Goal: Browse casually

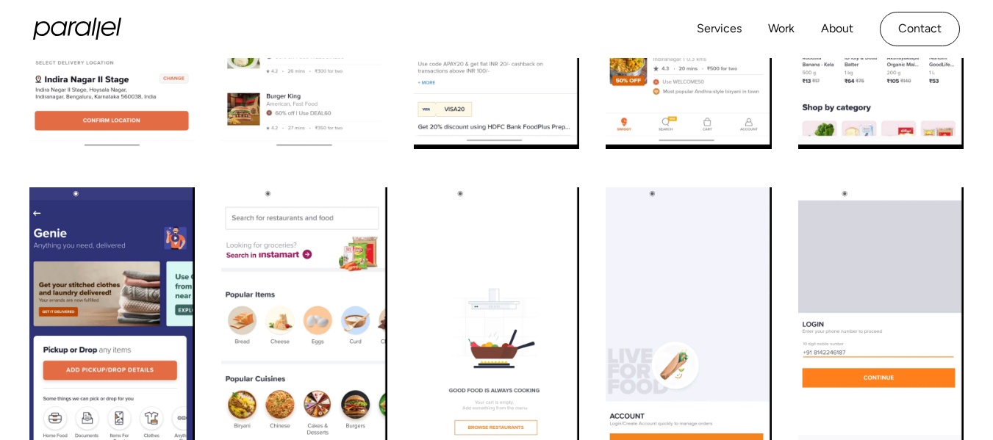
scroll to position [1396, 0]
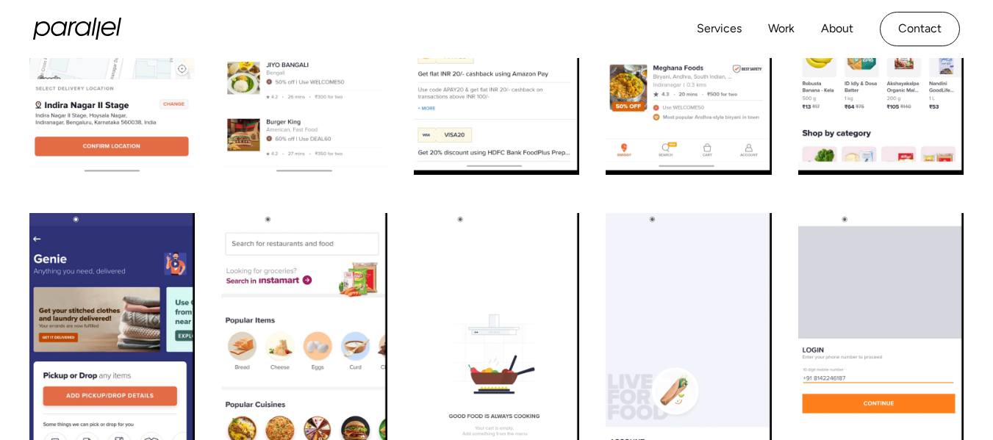
click at [857, 291] on img "open lightbox" at bounding box center [880, 397] width 165 height 368
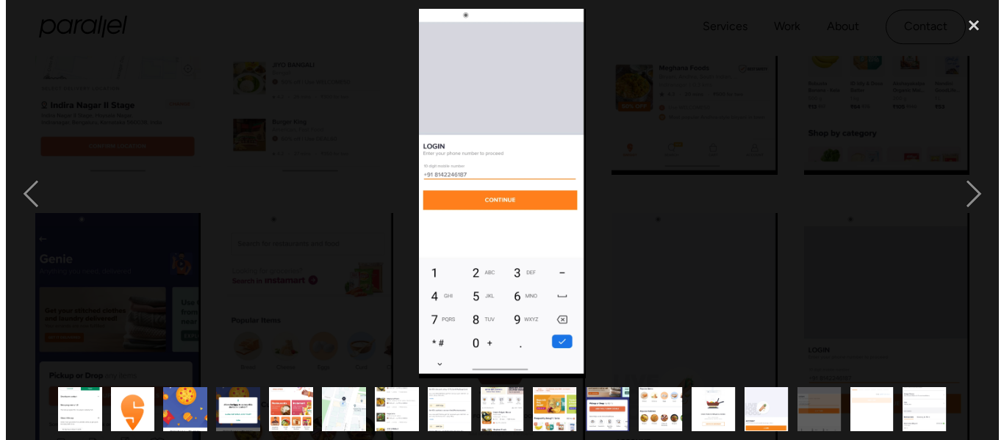
scroll to position [1401, 0]
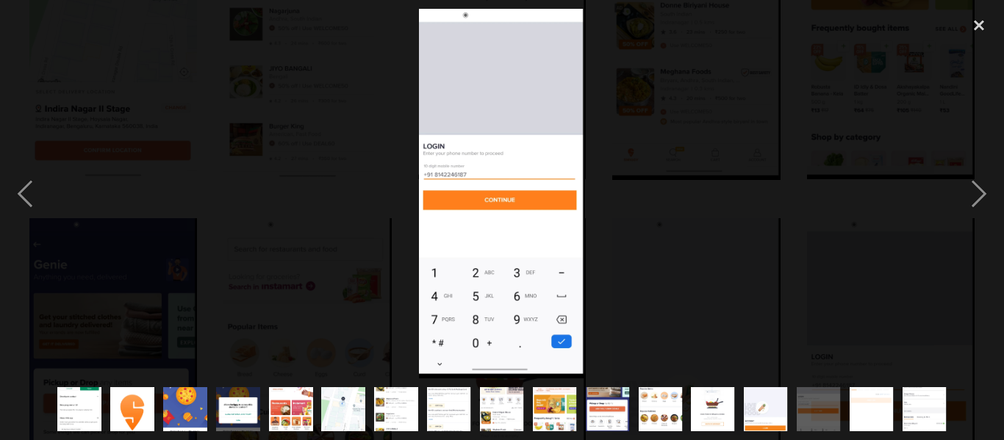
click at [840, 168] on div at bounding box center [502, 194] width 1004 height 370
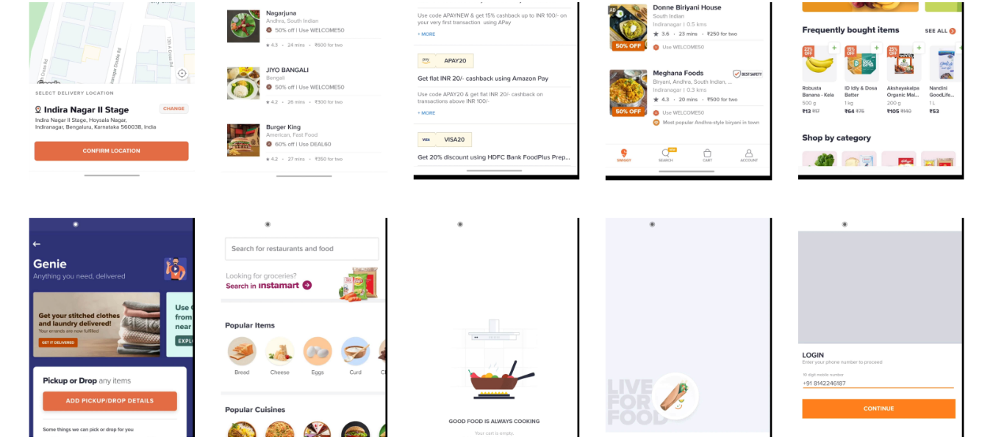
scroll to position [1537, 0]
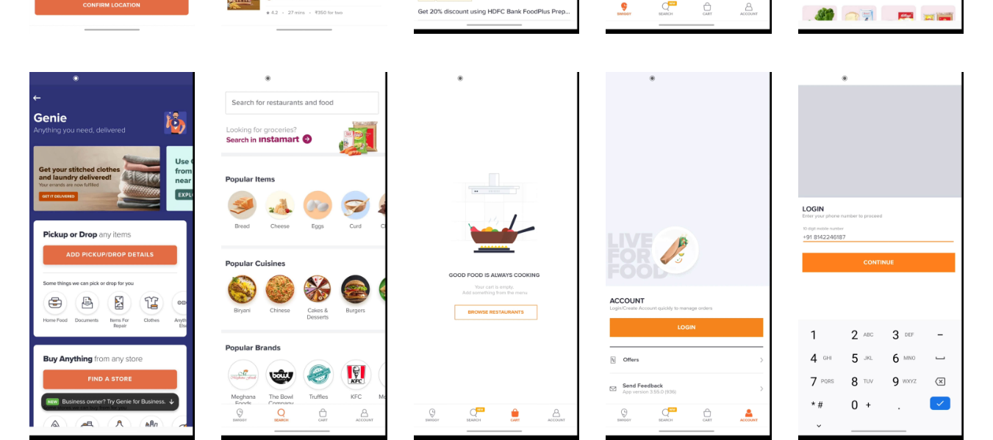
click at [669, 236] on img "open lightbox" at bounding box center [687, 256] width 165 height 368
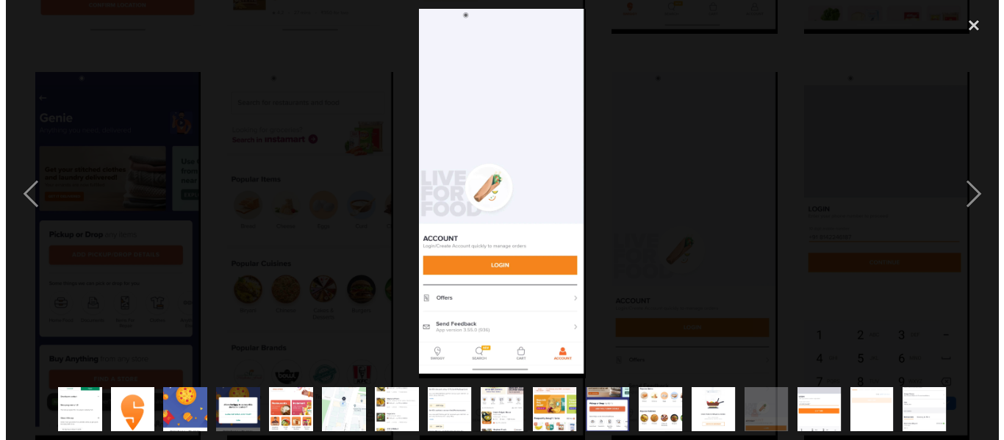
scroll to position [1542, 0]
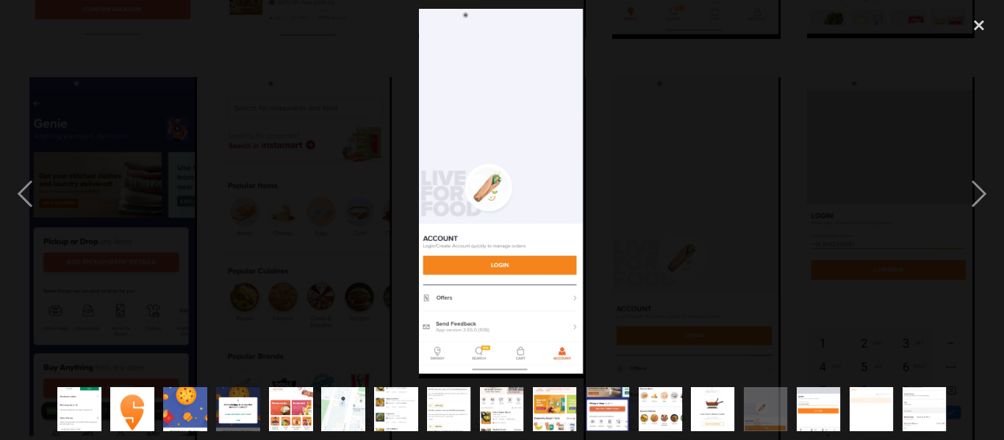
click at [632, 306] on div at bounding box center [502, 194] width 1004 height 370
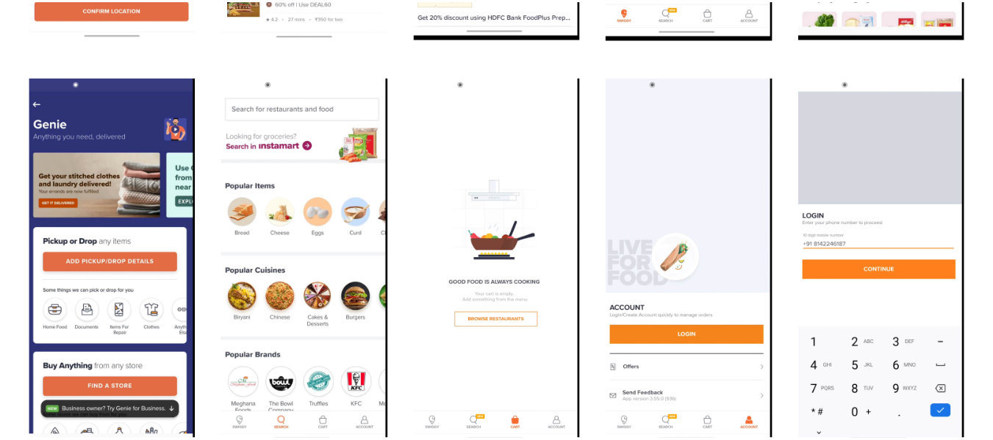
scroll to position [1537, 0]
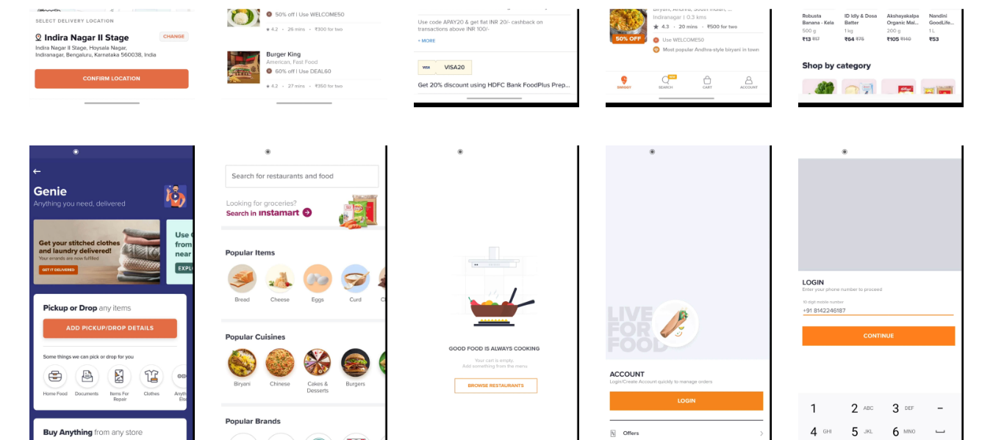
click at [669, 234] on img "open lightbox" at bounding box center [687, 329] width 165 height 368
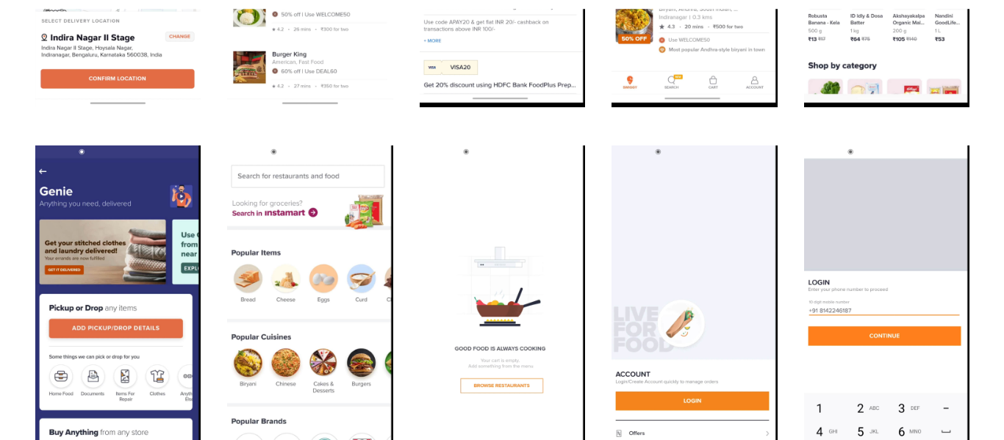
scroll to position [1469, 0]
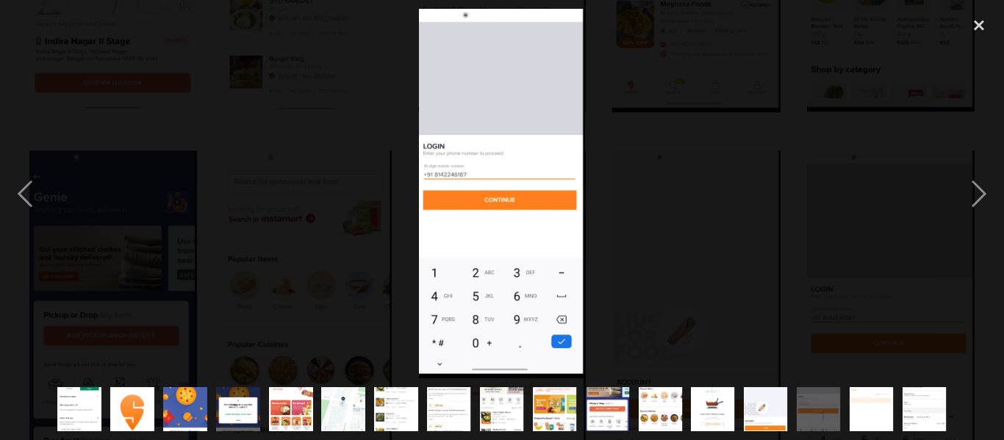
click at [724, 223] on div at bounding box center [502, 194] width 1004 height 370
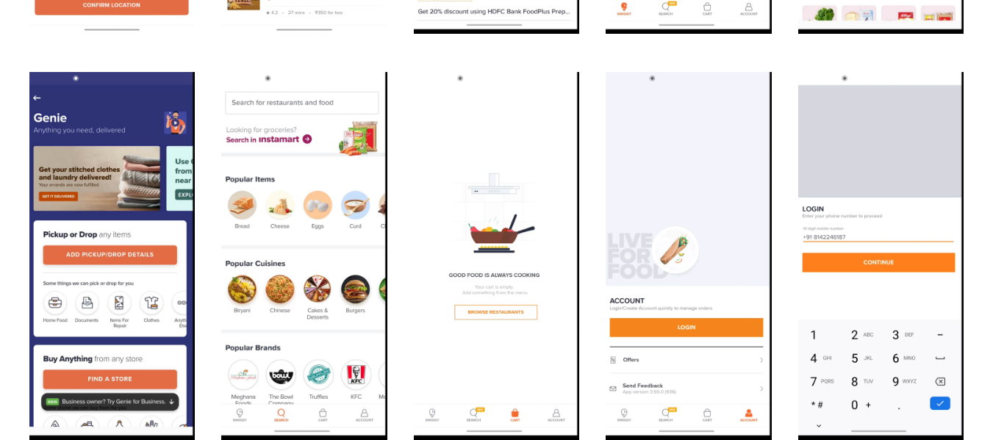
click at [682, 256] on img "open lightbox" at bounding box center [687, 256] width 165 height 368
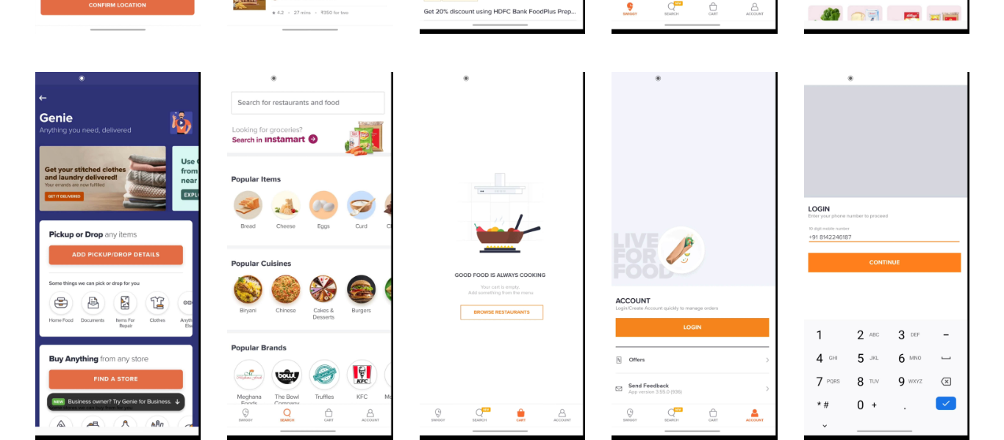
scroll to position [1542, 0]
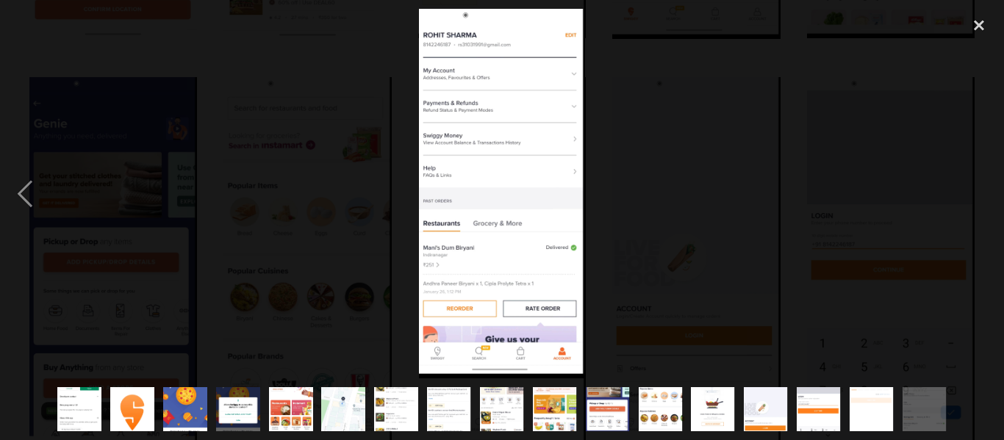
click at [875, 401] on img "show item 16 of 17" at bounding box center [871, 410] width 44 height 98
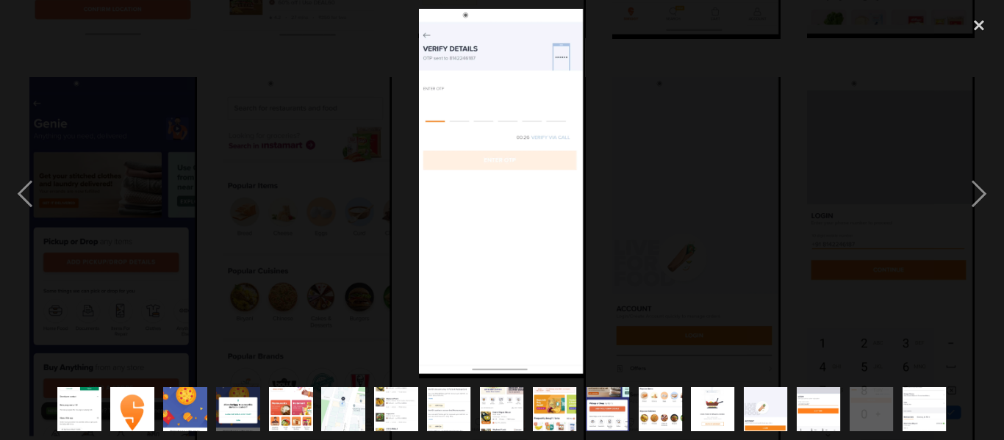
click at [921, 397] on img "show item 17 of 17" at bounding box center [924, 410] width 44 height 98
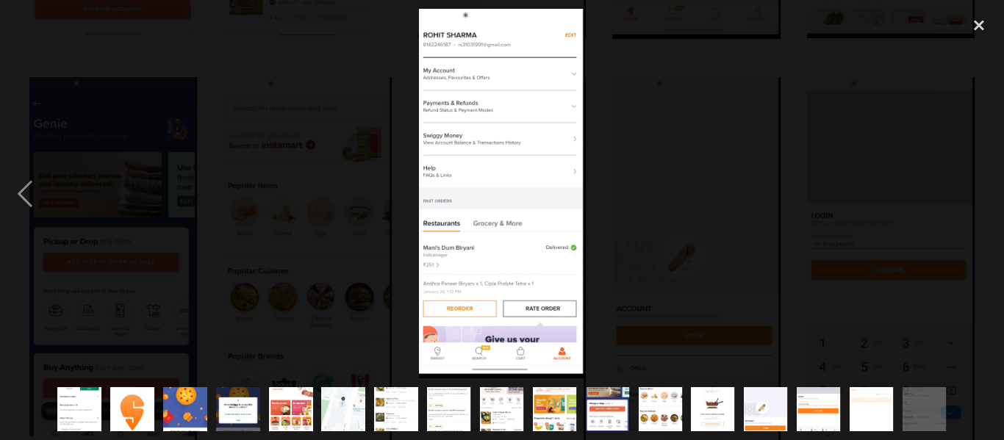
click at [931, 396] on img "show item 17 of 17" at bounding box center [924, 410] width 44 height 98
drag, startPoint x: 876, startPoint y: 423, endPoint x: 865, endPoint y: 386, distance: 39.1
click at [757, 417] on div at bounding box center [502, 409] width 1004 height 62
click at [986, 24] on div "close lightbox" at bounding box center [979, 25] width 50 height 32
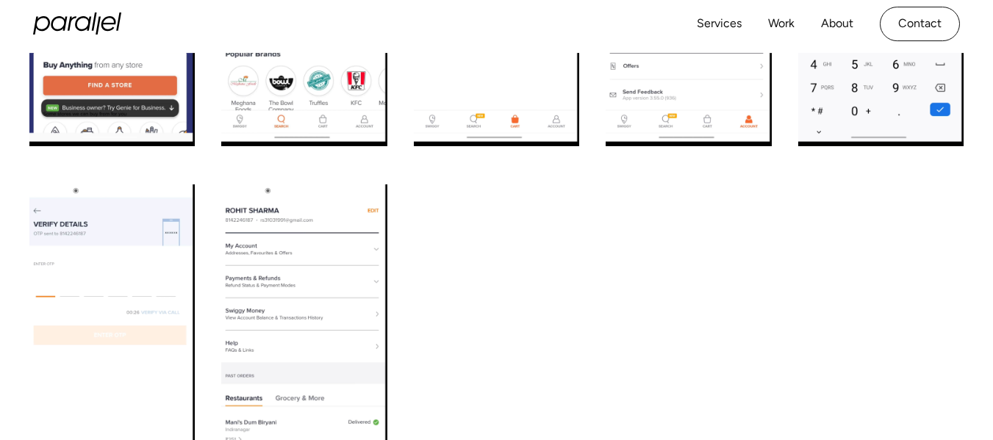
scroll to position [1537, 0]
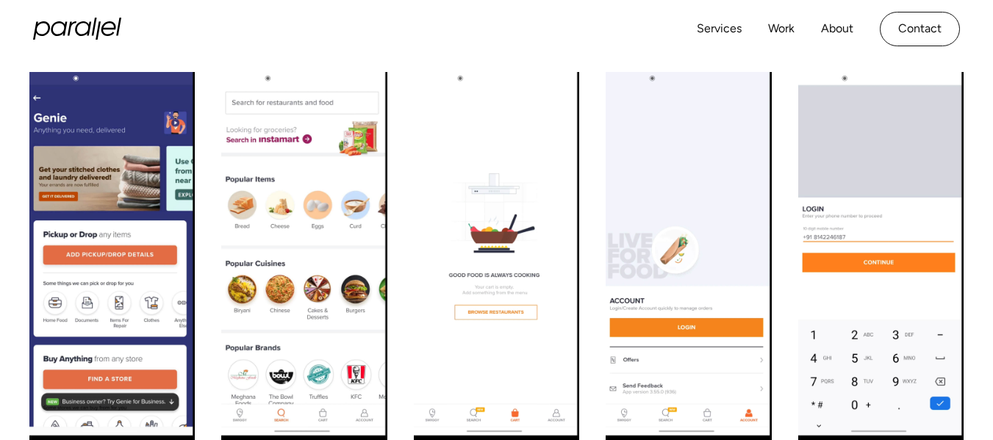
click at [314, 262] on img "open lightbox" at bounding box center [303, 256] width 165 height 368
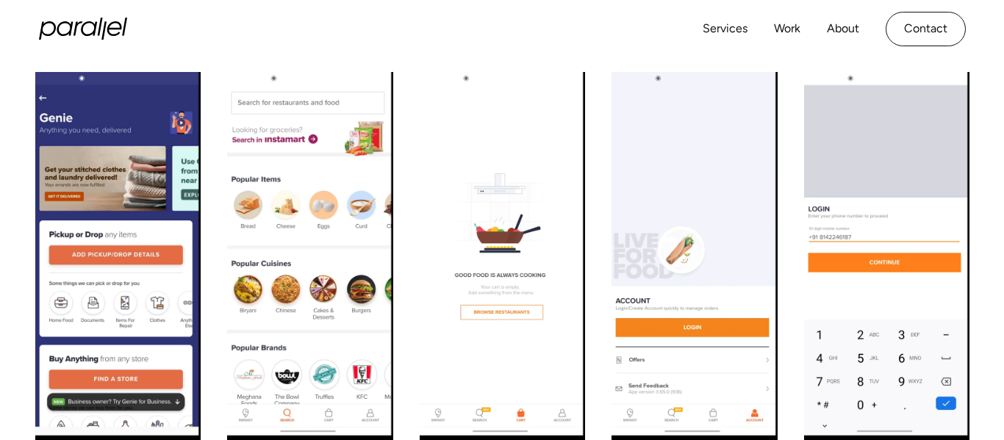
scroll to position [1542, 0]
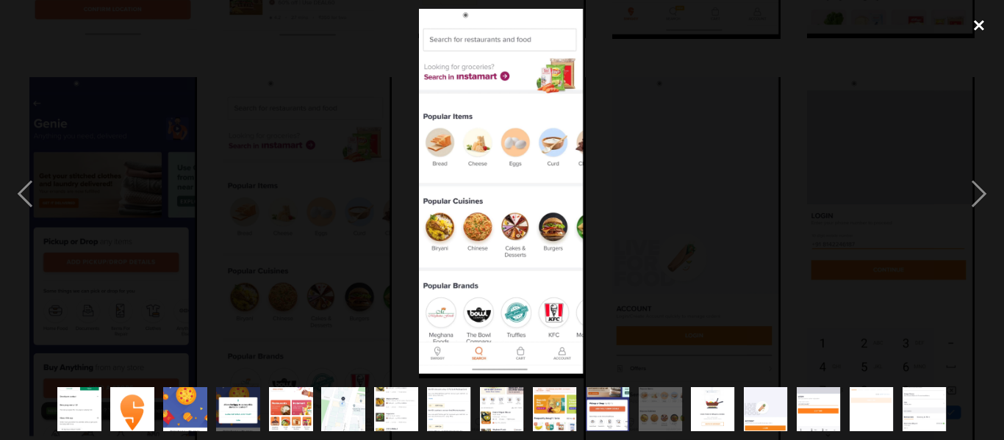
click at [972, 24] on div "close lightbox" at bounding box center [979, 25] width 50 height 32
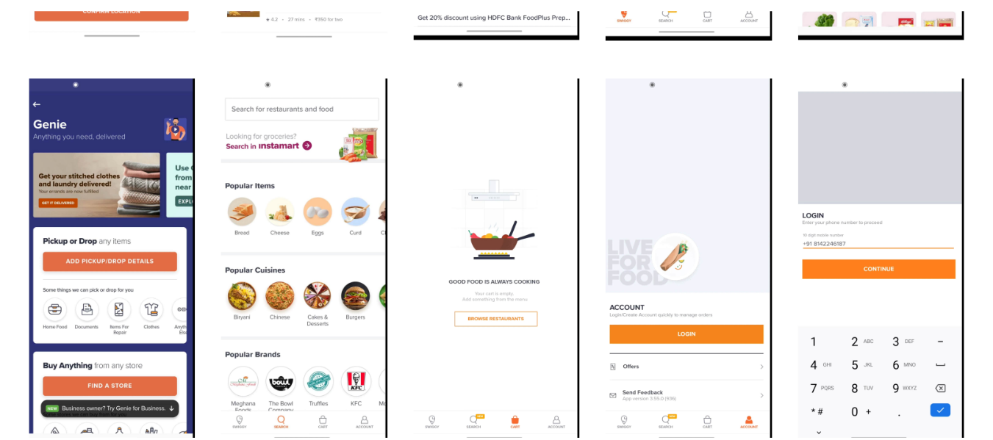
scroll to position [1537, 0]
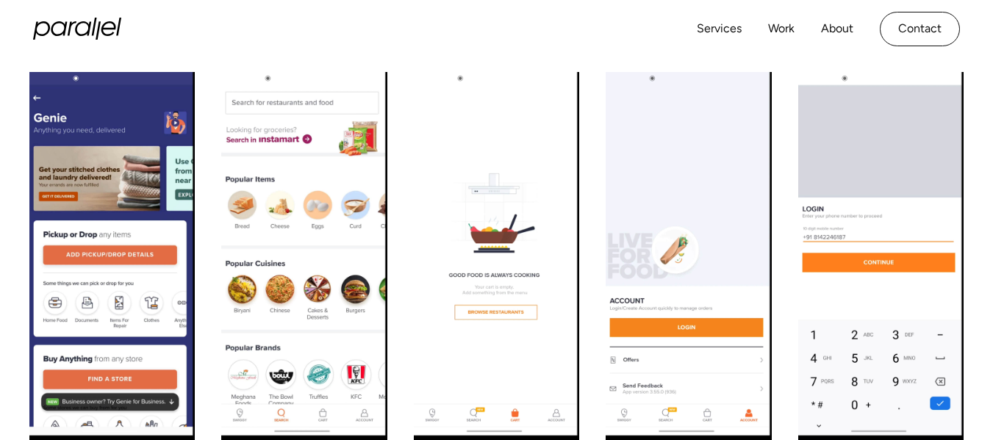
click at [99, 152] on img "open lightbox" at bounding box center [111, 256] width 165 height 368
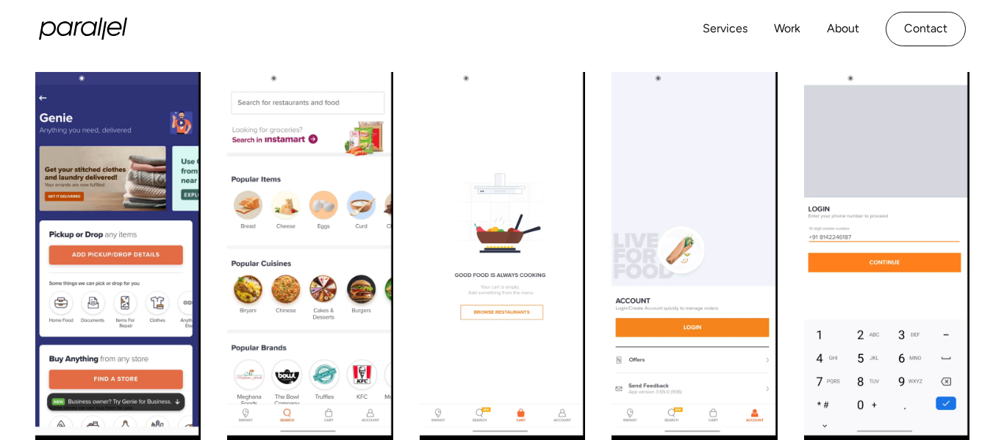
scroll to position [1542, 0]
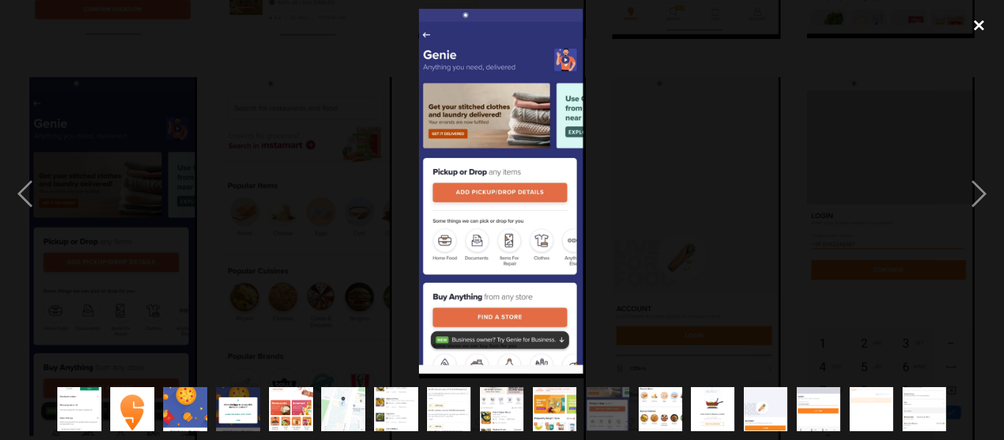
click at [974, 16] on div "close lightbox" at bounding box center [979, 25] width 50 height 32
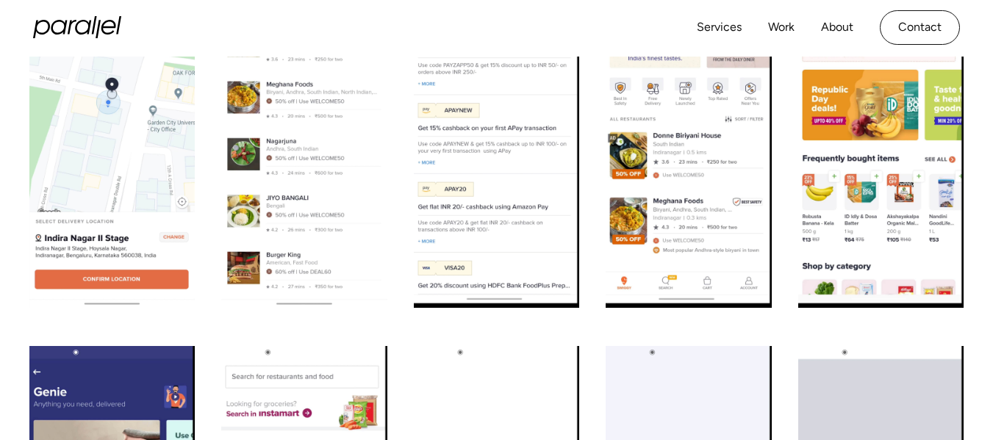
scroll to position [1243, 0]
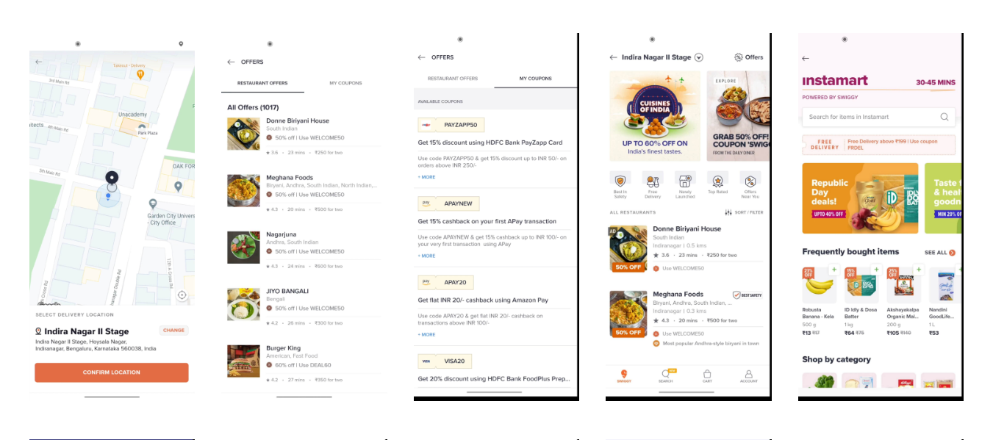
click at [894, 151] on img "open lightbox" at bounding box center [880, 217] width 165 height 368
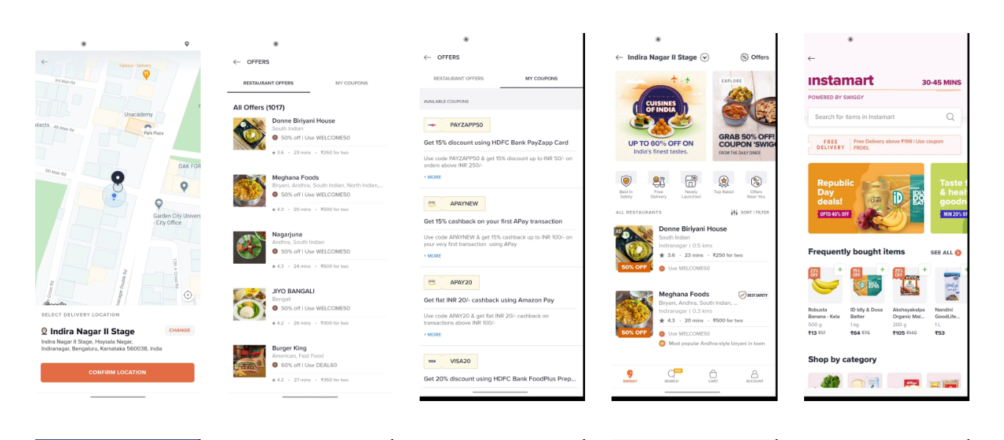
scroll to position [1175, 0]
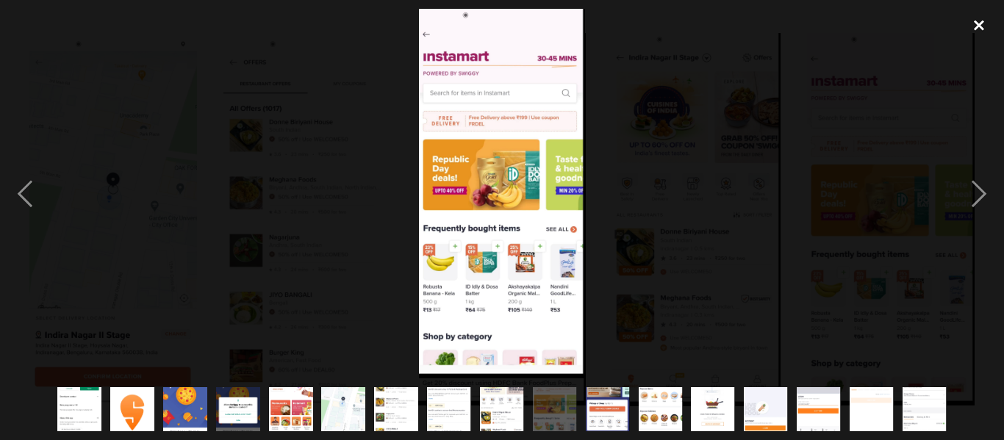
click at [964, 22] on div "close lightbox" at bounding box center [979, 25] width 50 height 32
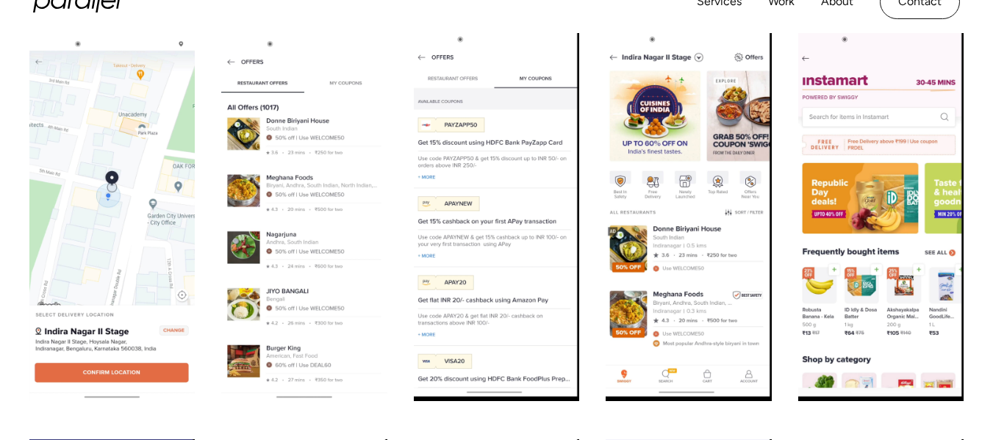
click at [688, 164] on img "open lightbox" at bounding box center [687, 217] width 165 height 368
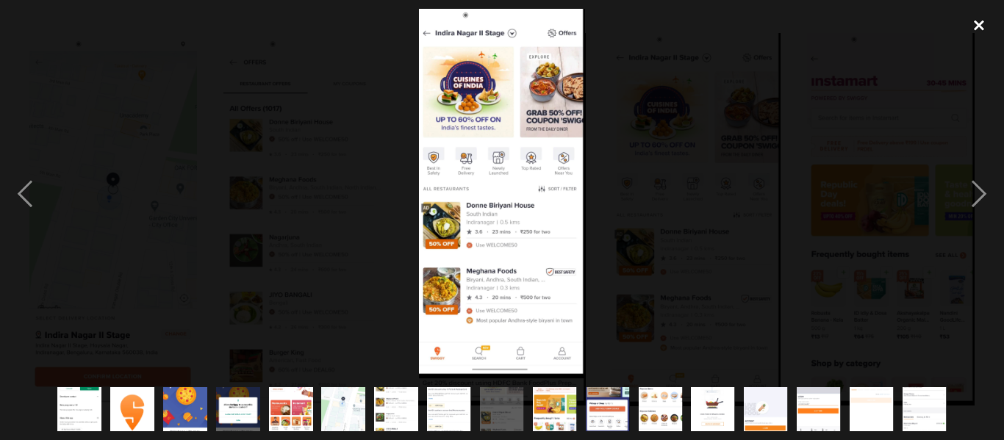
click at [974, 37] on div "close lightbox" at bounding box center [979, 25] width 50 height 32
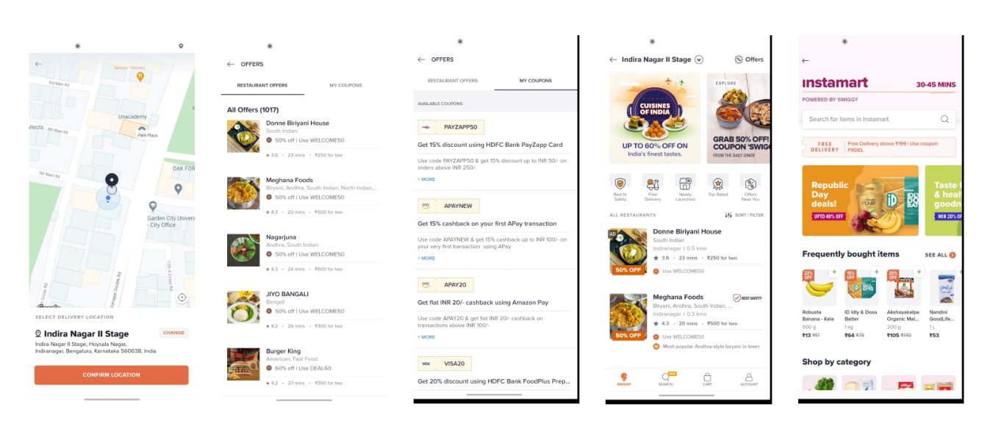
scroll to position [1170, 0]
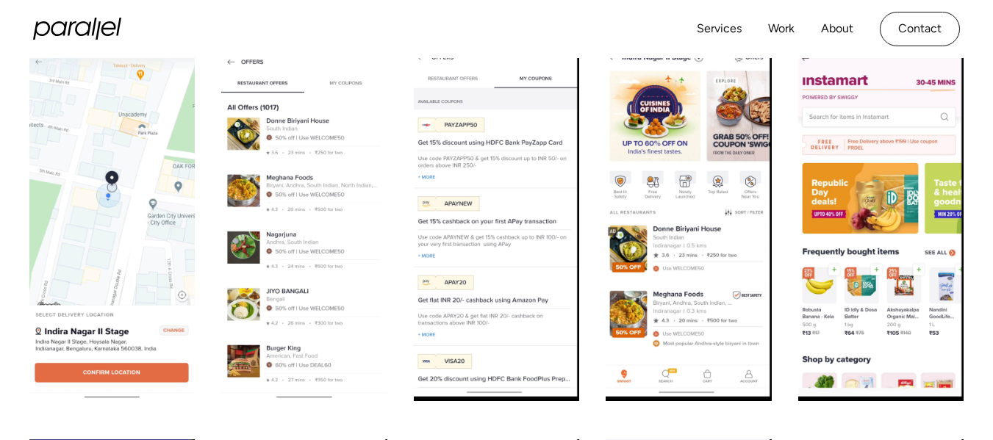
click at [630, 179] on img "open lightbox" at bounding box center [687, 217] width 165 height 368
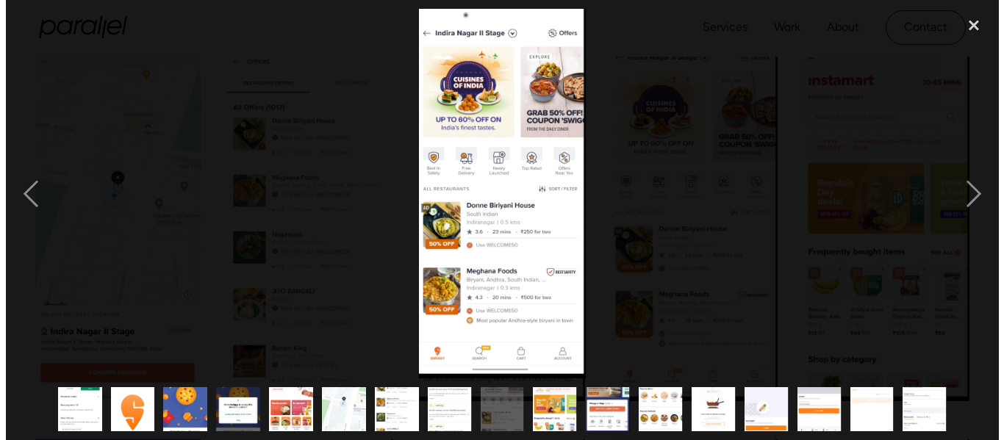
scroll to position [1175, 0]
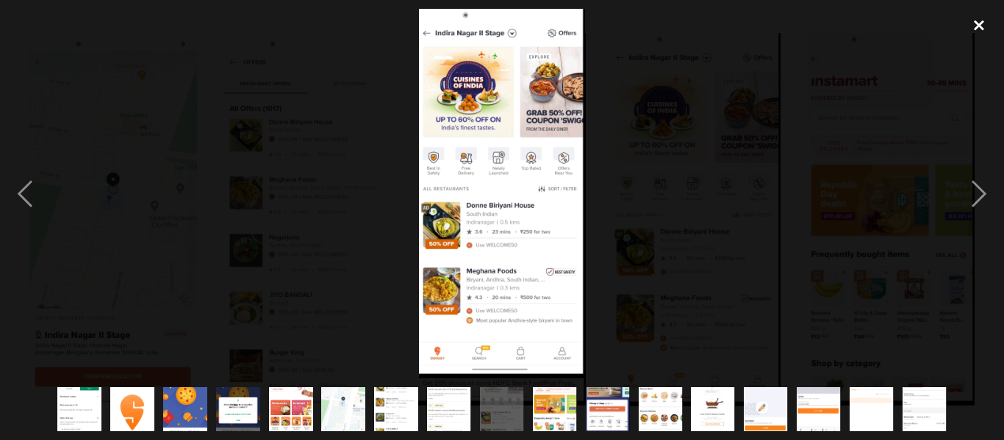
click at [984, 32] on div "close lightbox" at bounding box center [979, 25] width 50 height 32
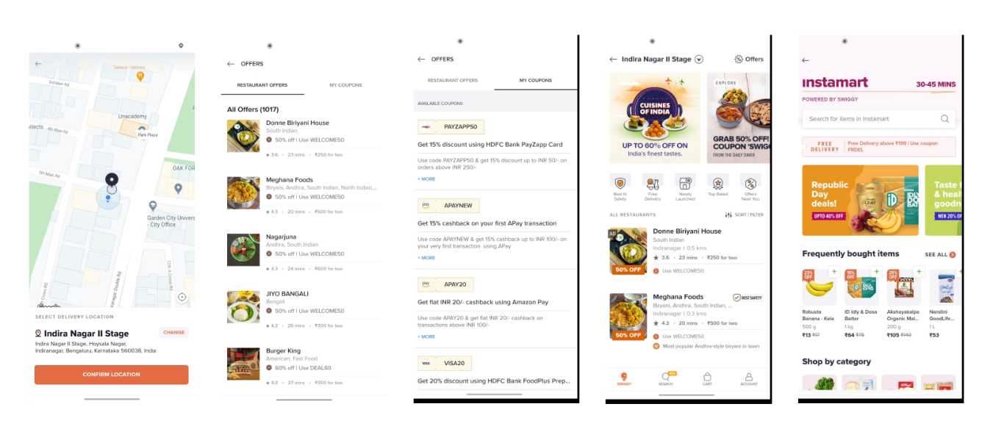
scroll to position [1170, 0]
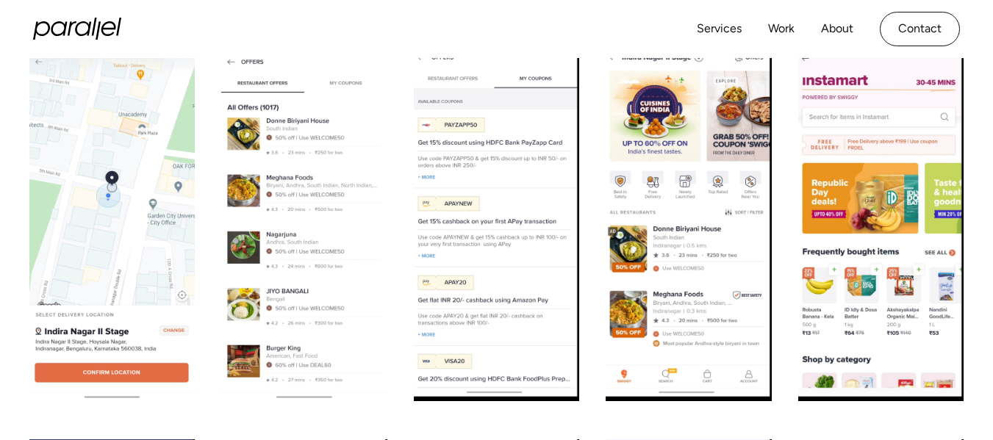
click at [714, 213] on img "open lightbox" at bounding box center [687, 217] width 165 height 368
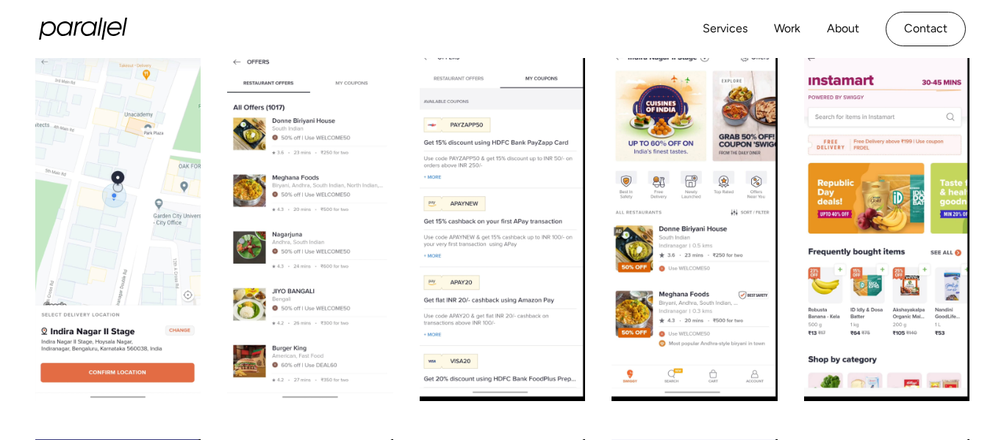
scroll to position [1175, 0]
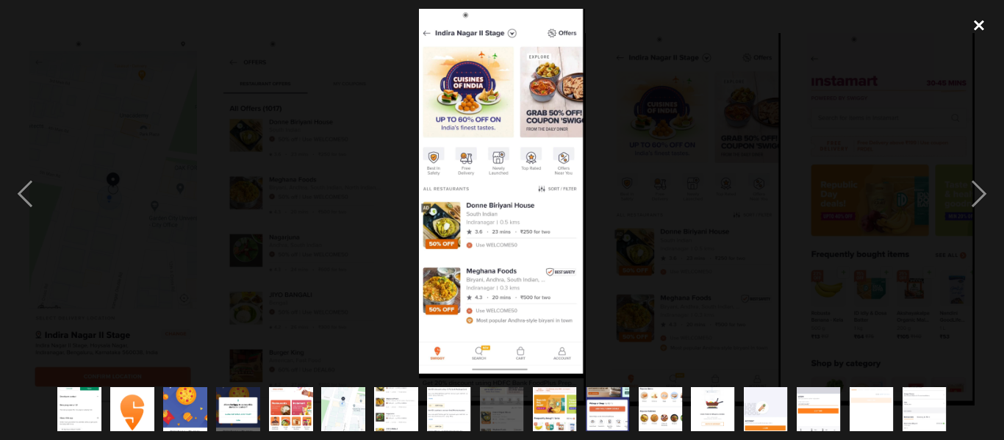
click at [967, 32] on div "close lightbox" at bounding box center [979, 25] width 50 height 32
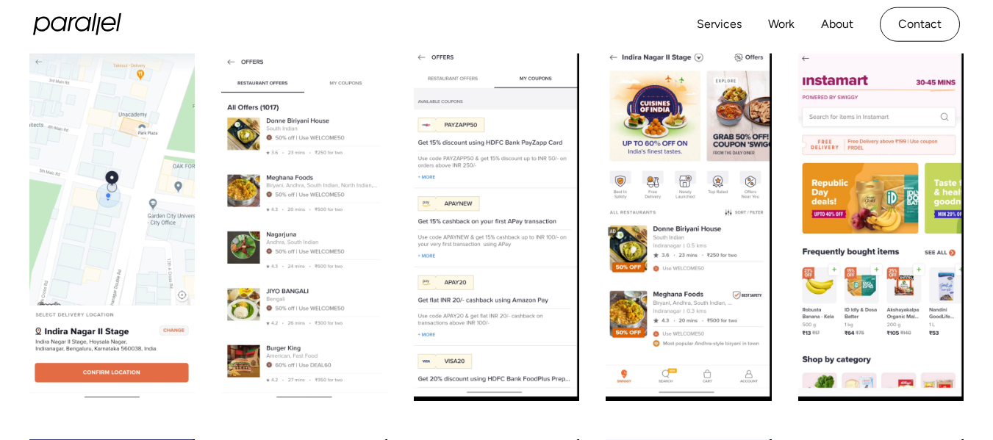
click at [349, 215] on img "open lightbox" at bounding box center [303, 217] width 165 height 368
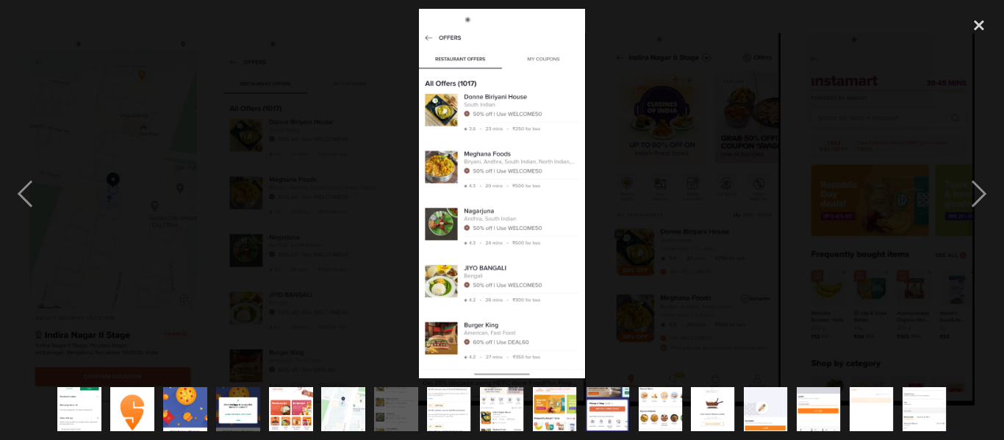
drag, startPoint x: 349, startPoint y: 209, endPoint x: 929, endPoint y: 170, distance: 581.7
click at [929, 170] on div at bounding box center [502, 194] width 1004 height 370
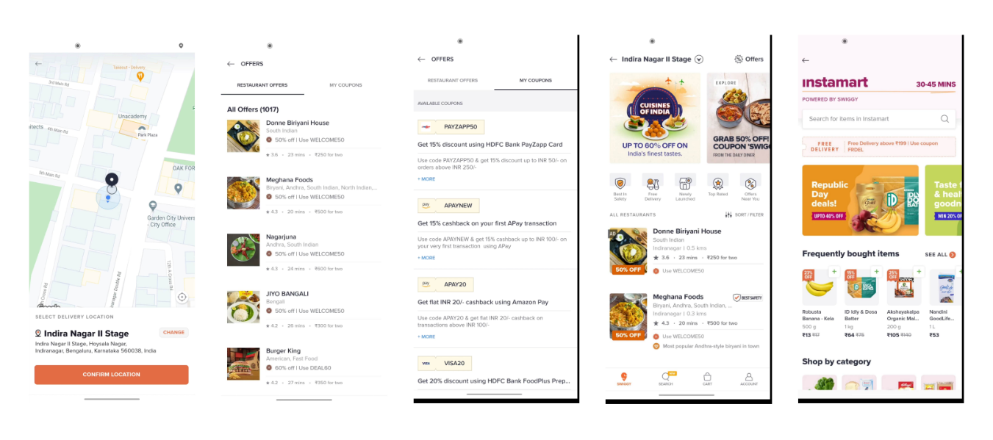
scroll to position [1170, 0]
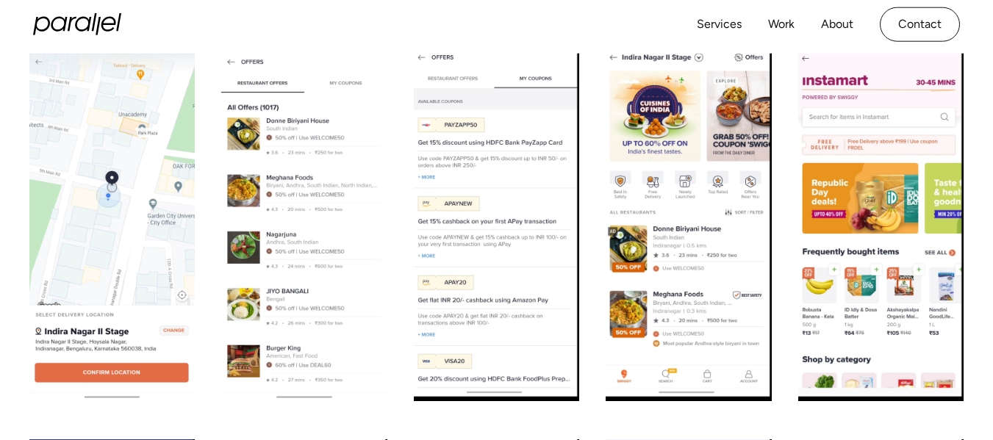
click at [308, 184] on img "open lightbox" at bounding box center [303, 217] width 165 height 368
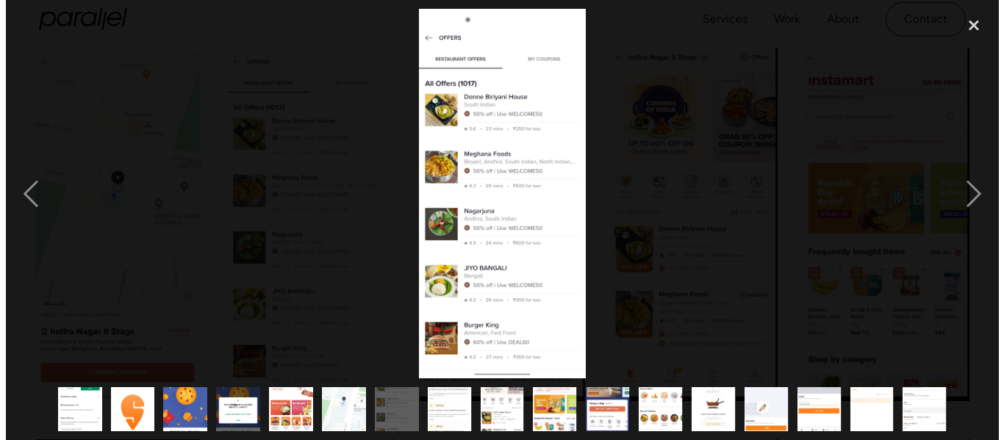
scroll to position [1175, 0]
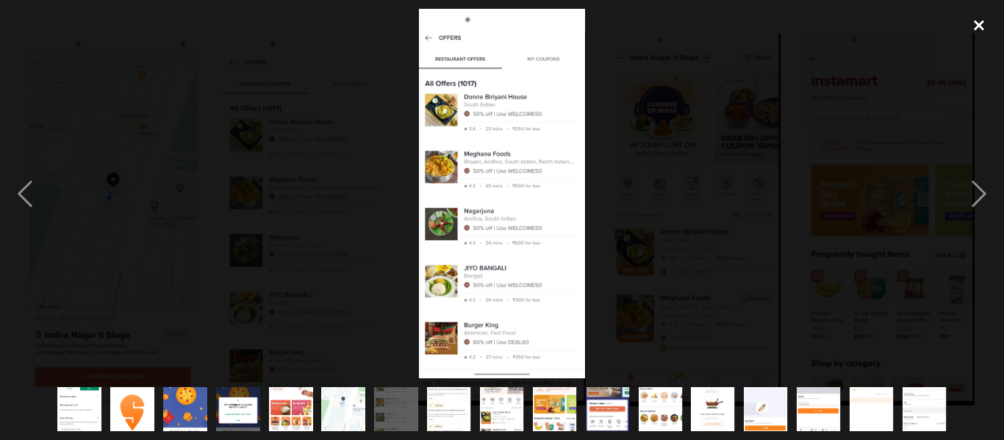
click at [973, 19] on div "close lightbox" at bounding box center [979, 25] width 50 height 32
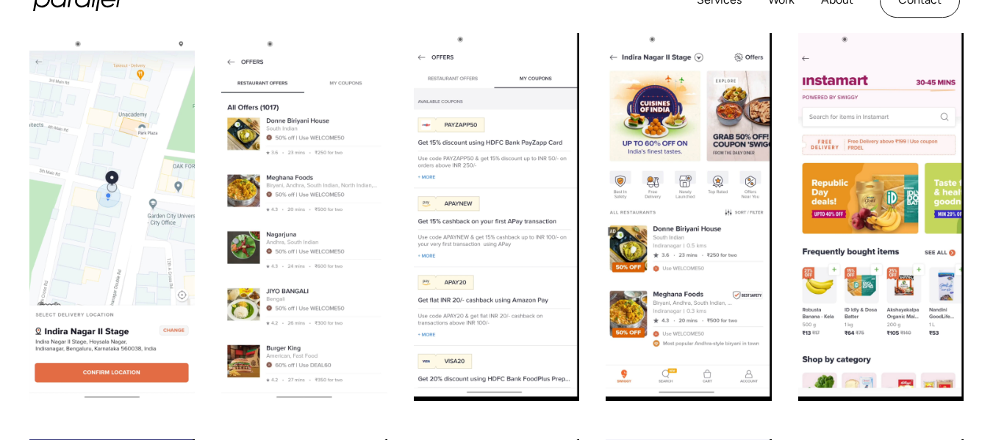
click at [471, 181] on img "open lightbox" at bounding box center [496, 217] width 165 height 368
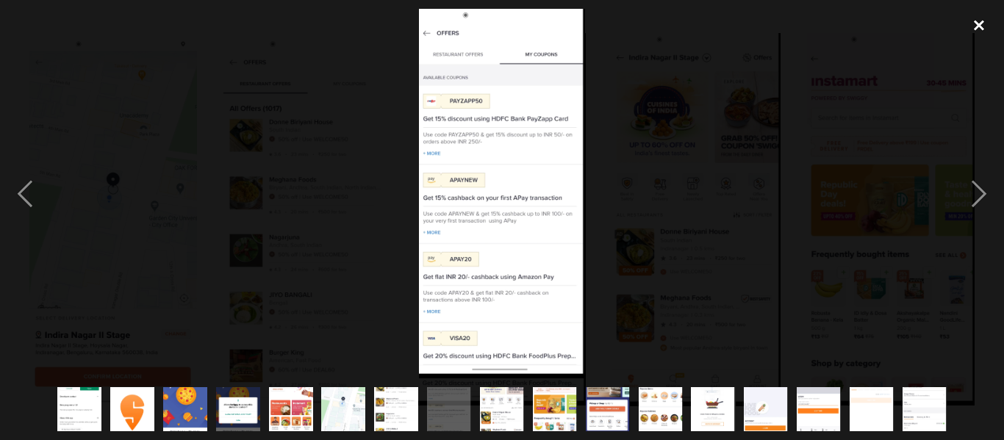
click at [981, 16] on div "close lightbox" at bounding box center [979, 25] width 50 height 32
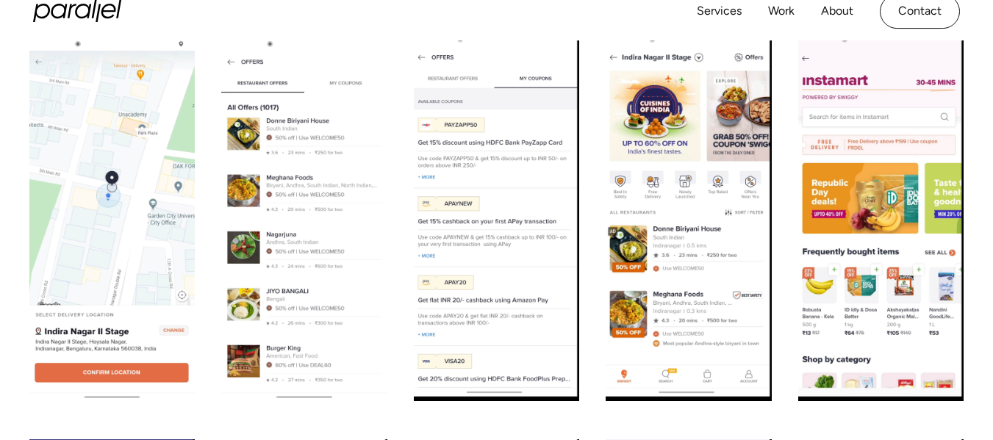
click at [163, 129] on img "open lightbox" at bounding box center [111, 217] width 165 height 368
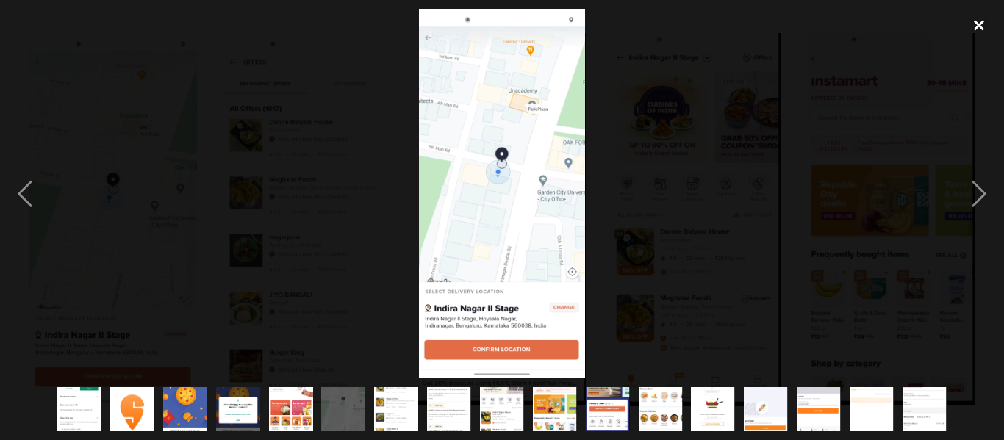
click at [985, 25] on div "close lightbox" at bounding box center [979, 25] width 50 height 32
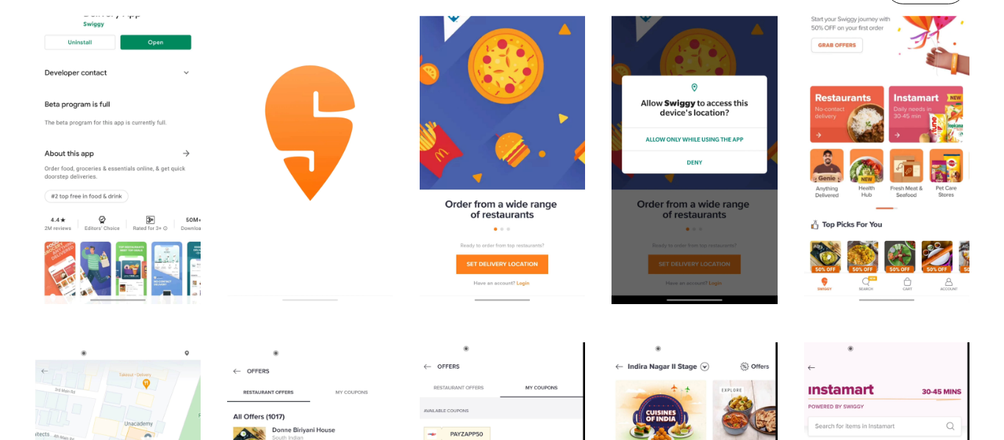
scroll to position [876, 0]
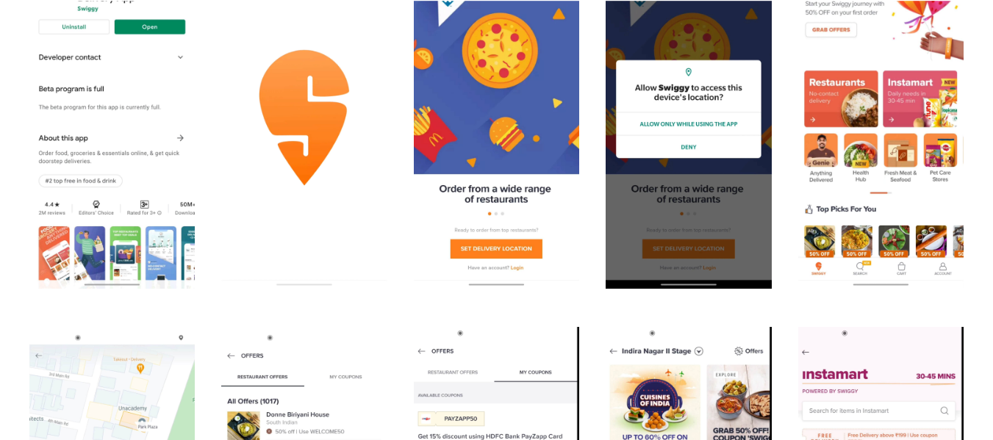
click at [892, 161] on img "open lightbox" at bounding box center [880, 105] width 165 height 368
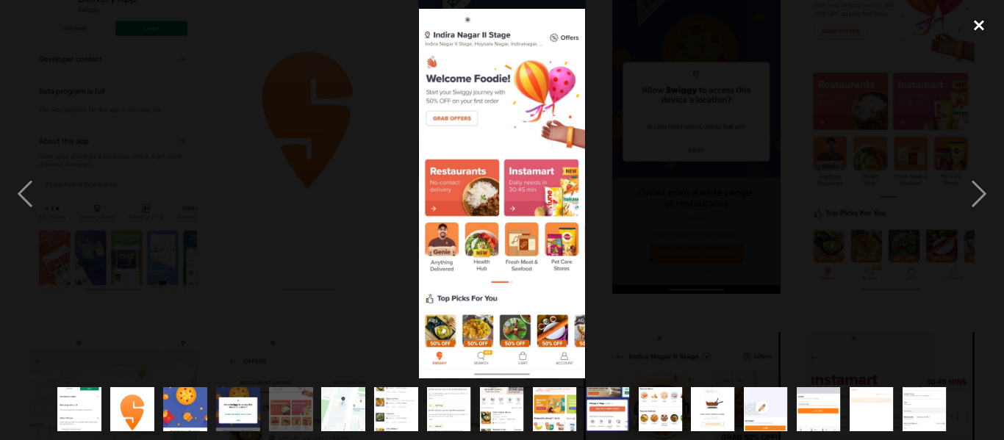
click at [981, 35] on div "close lightbox" at bounding box center [979, 25] width 50 height 32
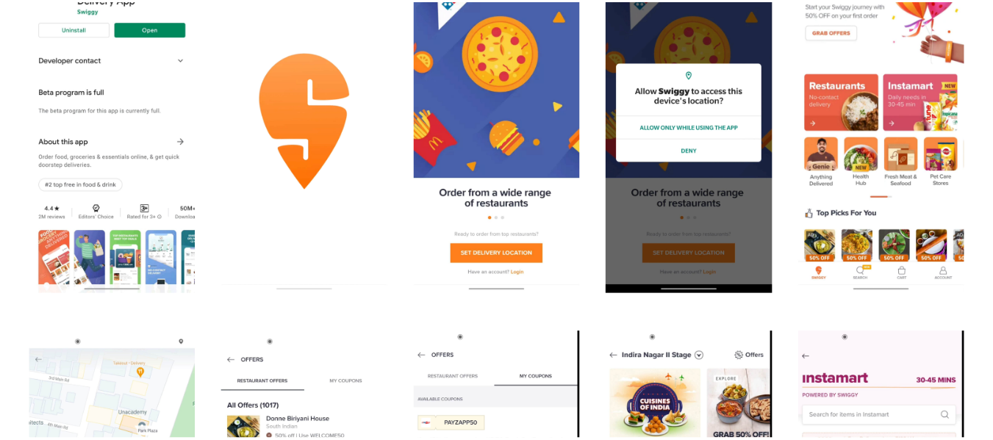
scroll to position [796, 0]
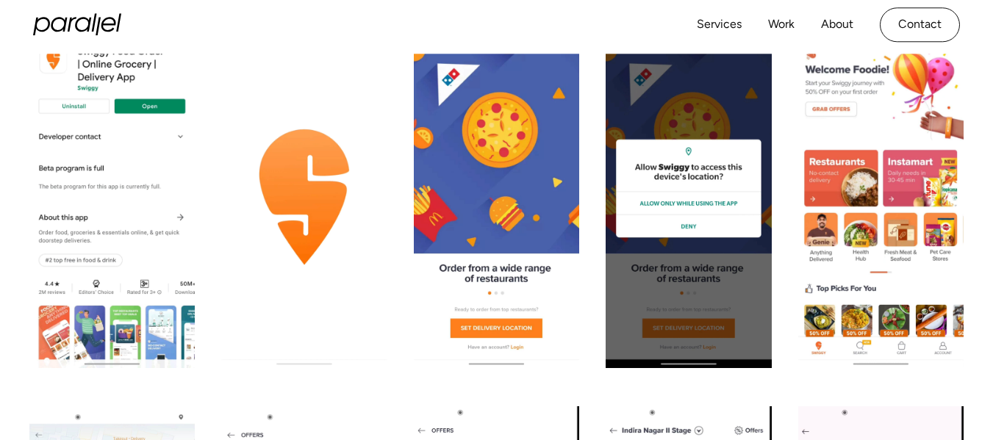
click at [645, 156] on img "open lightbox" at bounding box center [687, 184] width 165 height 368
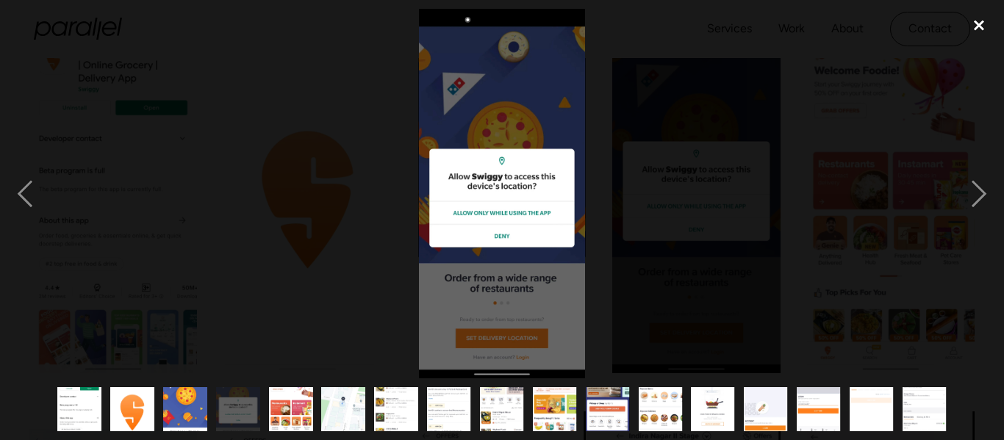
click at [981, 28] on div "close lightbox" at bounding box center [979, 25] width 50 height 32
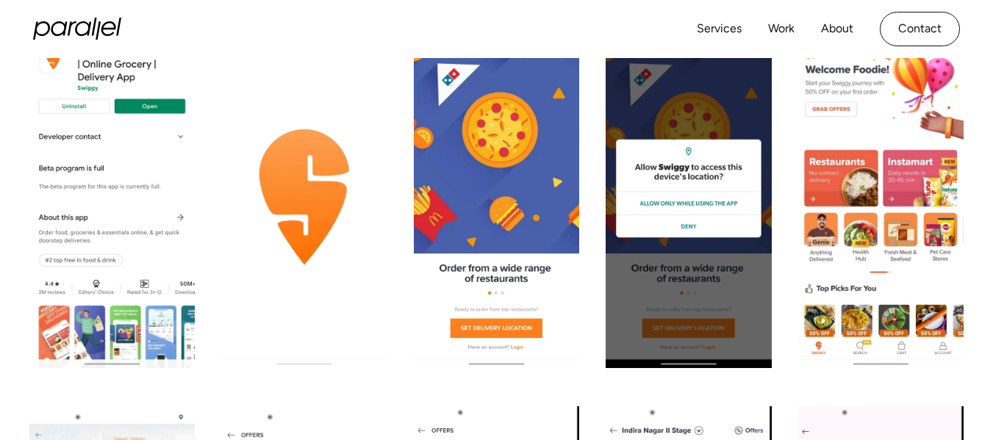
click at [489, 120] on img "open lightbox" at bounding box center [496, 184] width 165 height 368
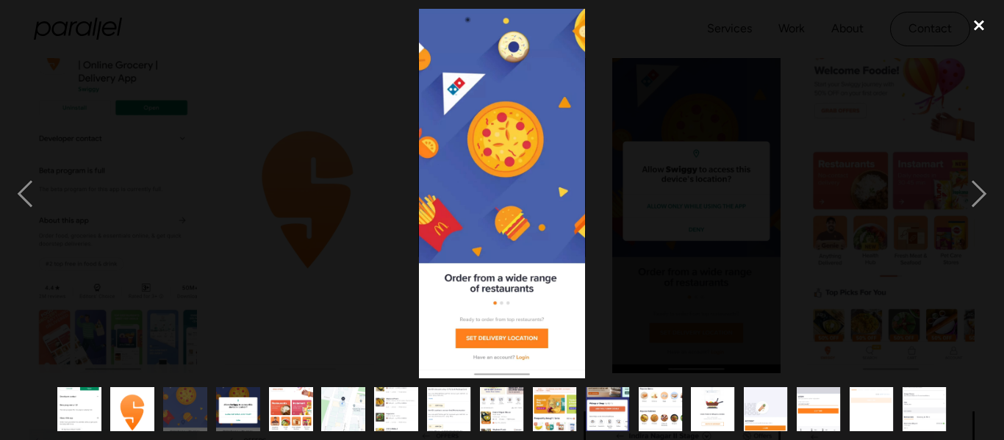
click at [980, 17] on div "close lightbox" at bounding box center [979, 25] width 50 height 32
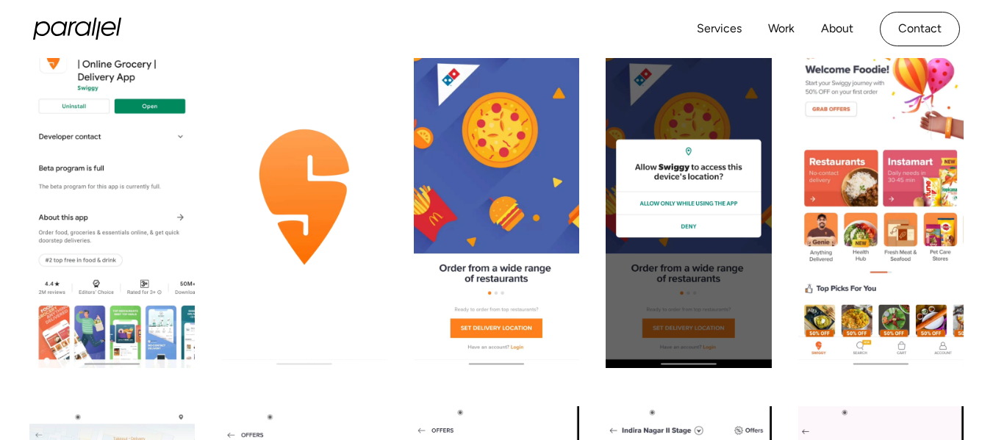
click at [150, 132] on img "open lightbox" at bounding box center [111, 184] width 165 height 368
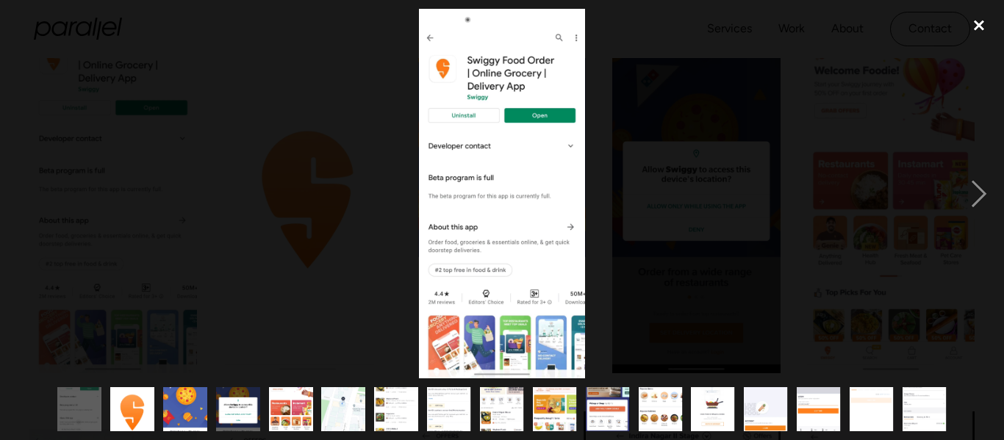
click at [981, 22] on div "close lightbox" at bounding box center [979, 25] width 50 height 32
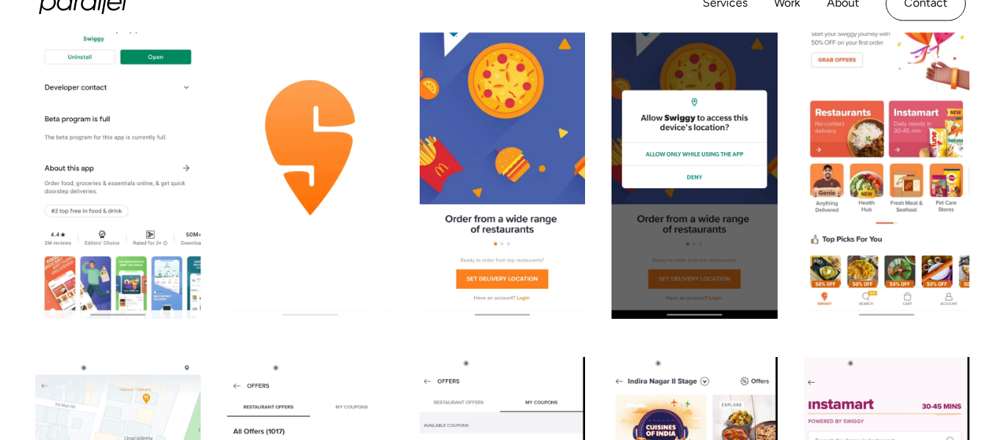
scroll to position [870, 0]
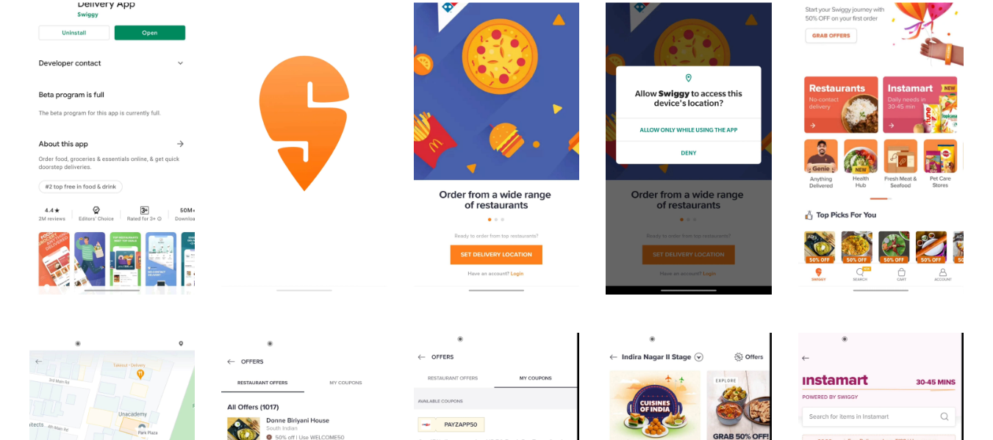
click at [532, 226] on img "open lightbox" at bounding box center [496, 111] width 165 height 368
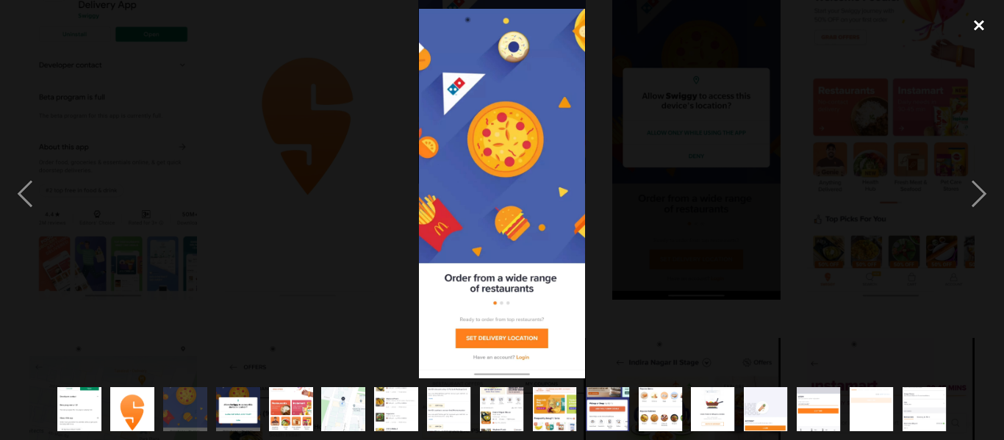
click at [987, 28] on div "close lightbox" at bounding box center [979, 25] width 50 height 32
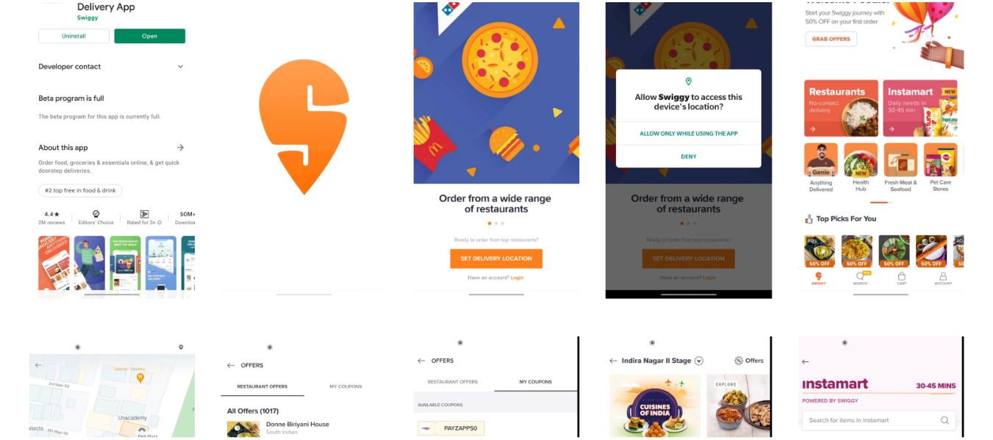
scroll to position [796, 0]
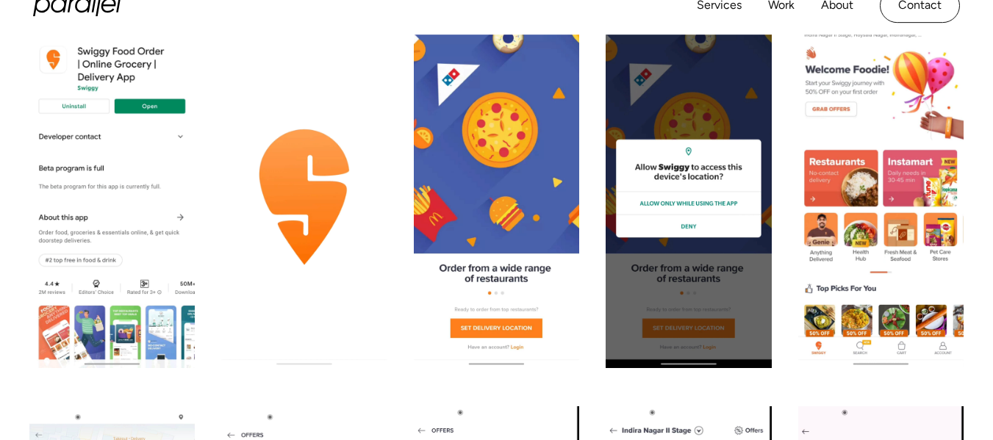
click at [671, 129] on img "open lightbox" at bounding box center [687, 184] width 165 height 368
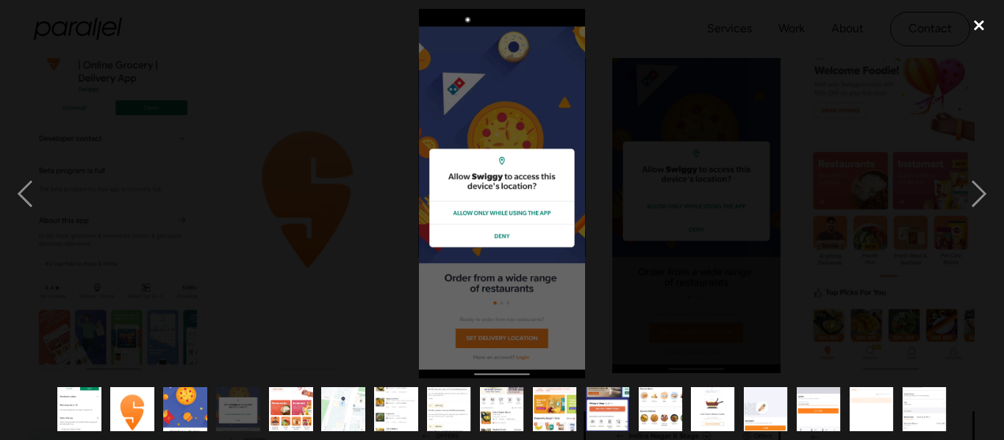
click at [978, 18] on div "close lightbox" at bounding box center [979, 25] width 50 height 32
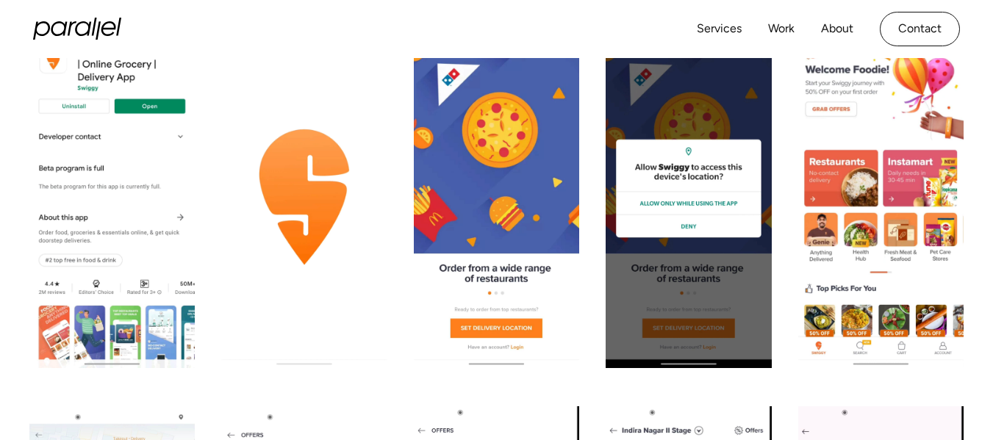
click at [799, 206] on img "open lightbox" at bounding box center [880, 184] width 165 height 368
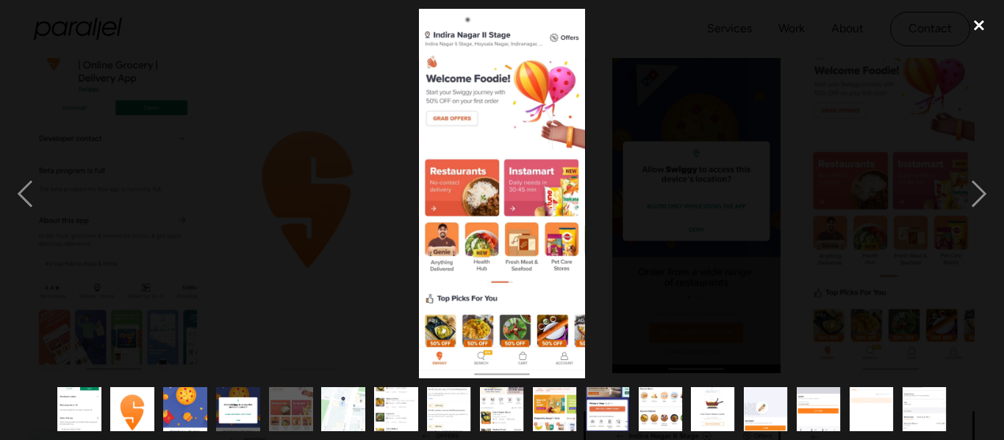
click at [975, 28] on div "close lightbox" at bounding box center [979, 25] width 50 height 32
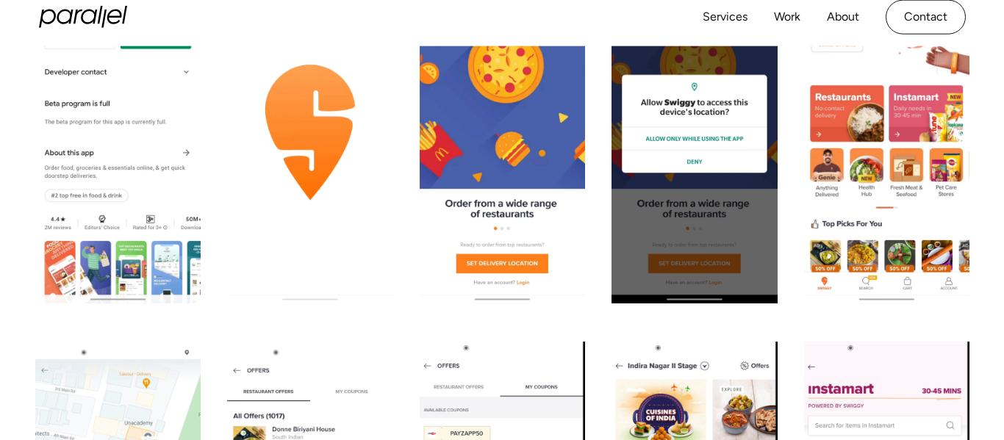
scroll to position [943, 0]
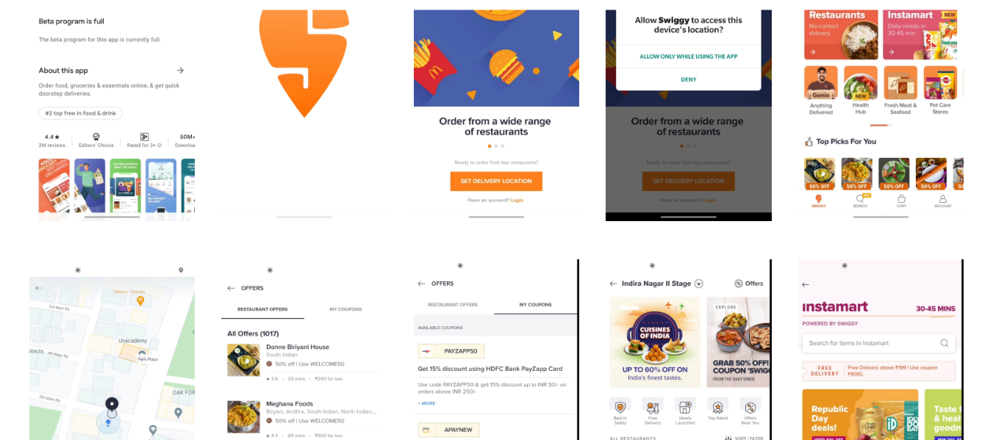
click at [109, 217] on img "open lightbox" at bounding box center [111, 37] width 165 height 368
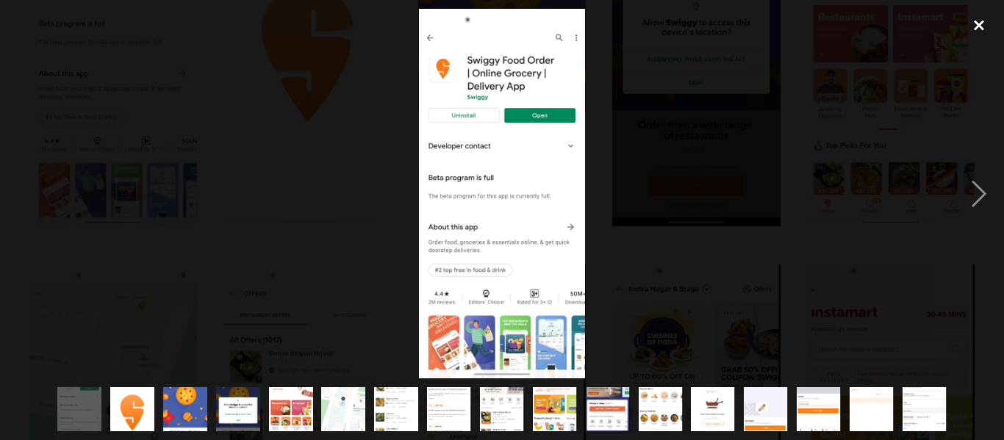
drag, startPoint x: 979, startPoint y: 24, endPoint x: 961, endPoint y: 34, distance: 21.0
click at [979, 24] on div "close lightbox" at bounding box center [979, 25] width 50 height 32
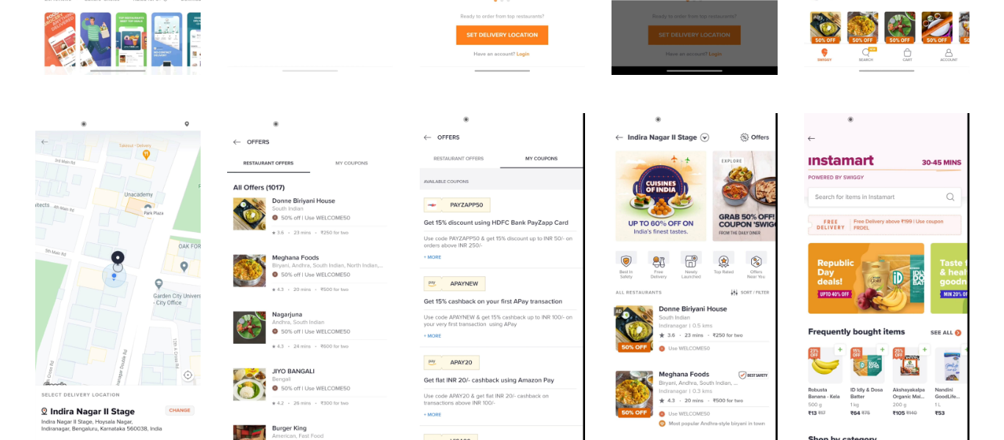
scroll to position [1090, 0]
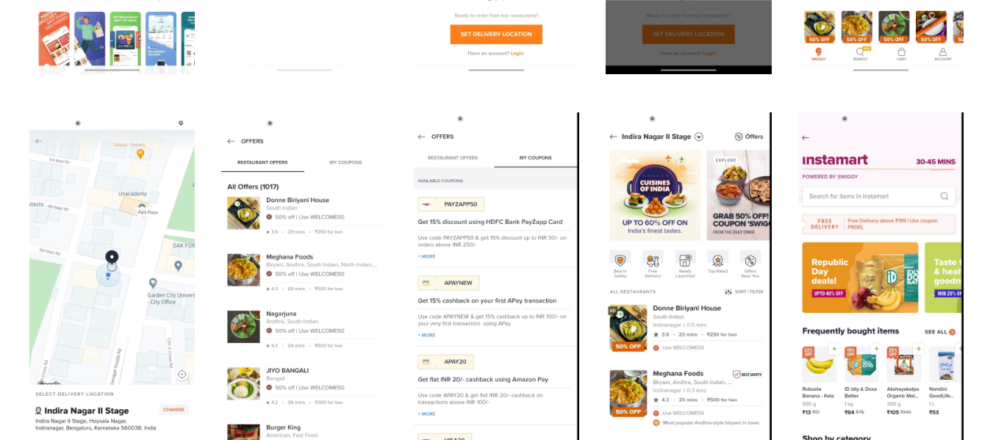
click at [286, 269] on img "open lightbox" at bounding box center [303, 296] width 165 height 368
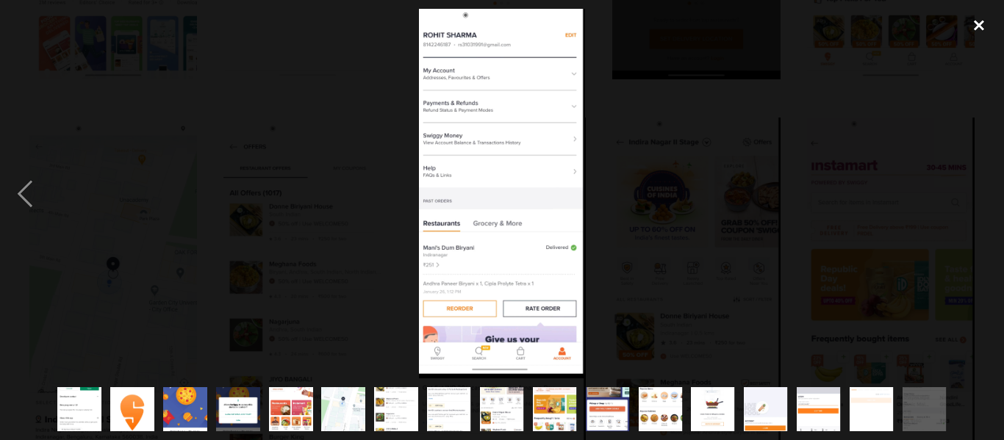
click at [979, 40] on div "close lightbox" at bounding box center [979, 25] width 50 height 32
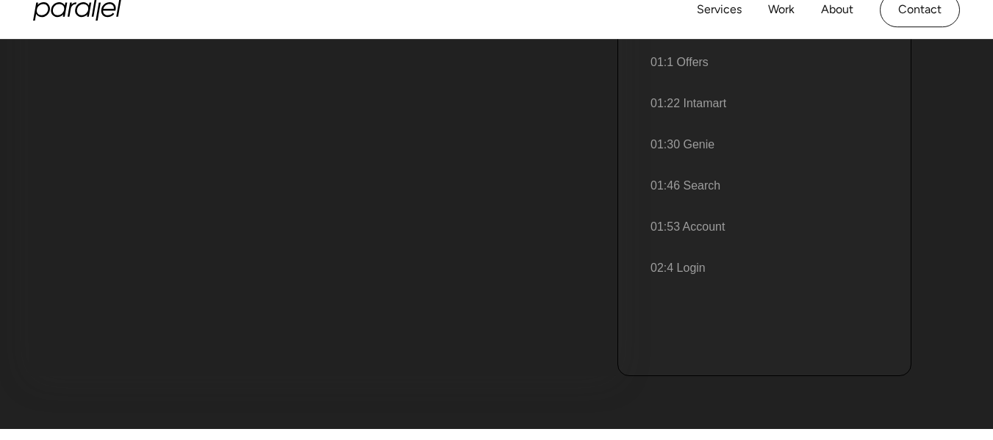
scroll to position [0, 0]
